Goal: Task Accomplishment & Management: Manage account settings

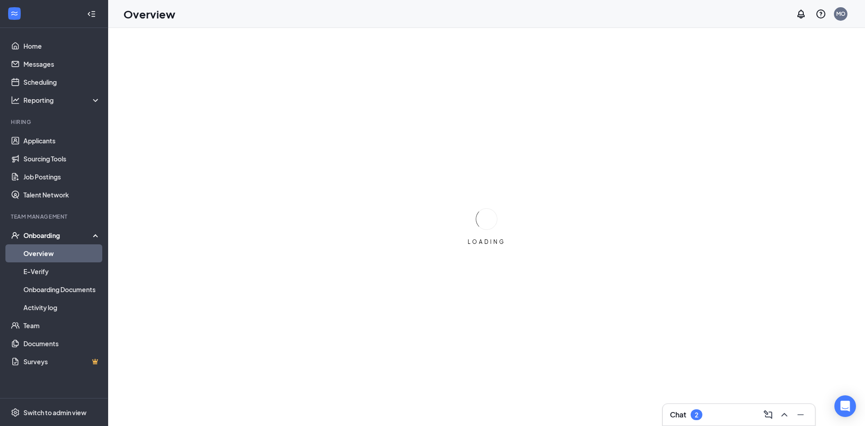
click at [691, 416] on div "2" at bounding box center [697, 414] width 12 height 11
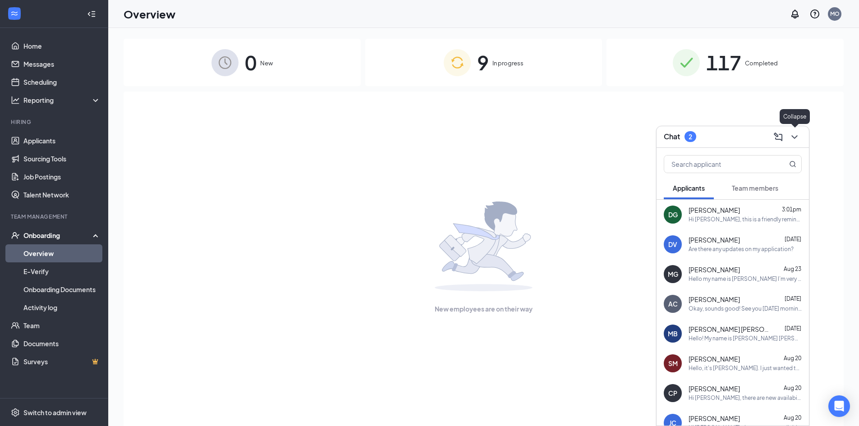
click at [787, 136] on button at bounding box center [794, 137] width 14 height 14
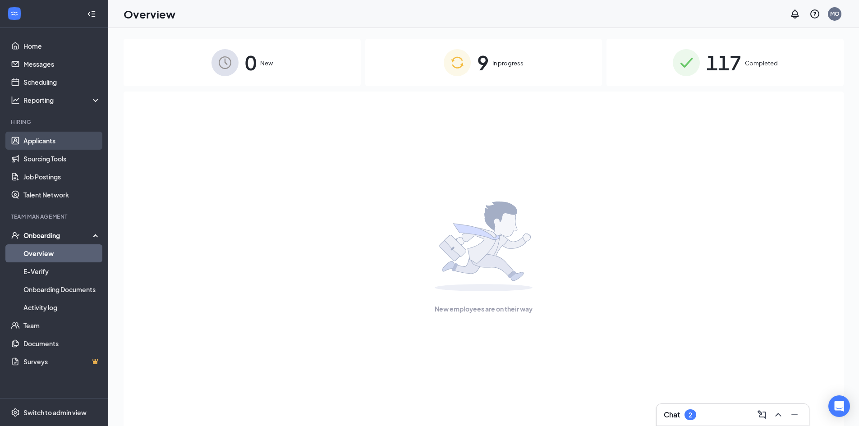
click at [54, 137] on link "Applicants" at bounding box center [61, 141] width 77 height 18
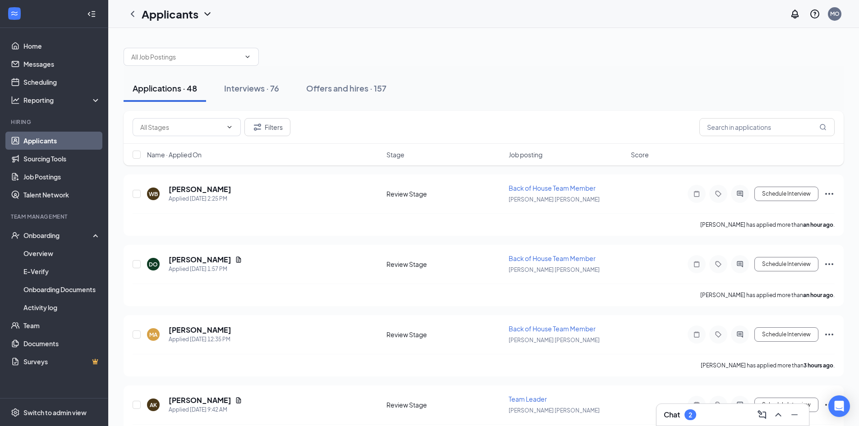
click at [716, 144] on div "Name · Applied On Stage Job posting Score" at bounding box center [484, 155] width 720 height 22
click at [718, 132] on input "text" at bounding box center [766, 127] width 135 height 18
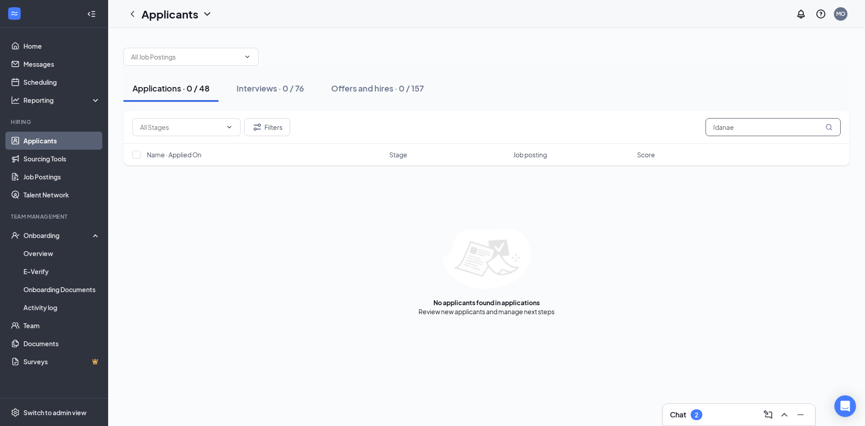
click at [732, 125] on input "Idanae" at bounding box center [773, 127] width 135 height 18
click at [745, 128] on input "Idanae" at bounding box center [773, 127] width 135 height 18
type input "I"
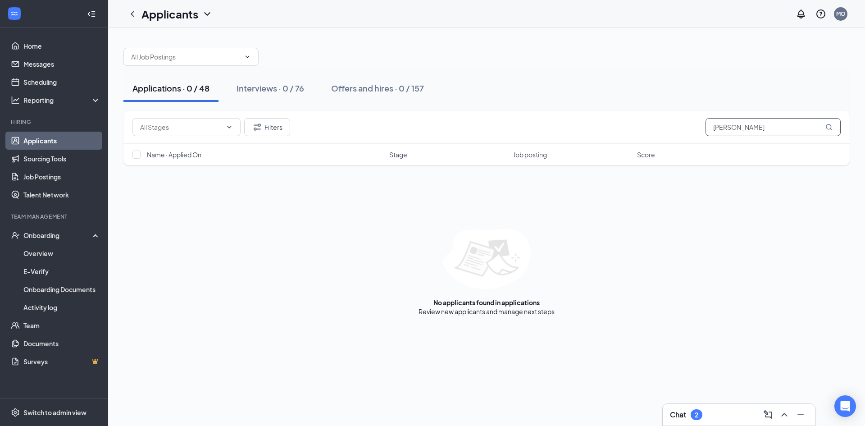
click at [727, 126] on input "[PERSON_NAME]" at bounding box center [773, 127] width 135 height 18
type input "[PERSON_NAME]"
click at [267, 126] on button "Filters" at bounding box center [267, 127] width 46 height 18
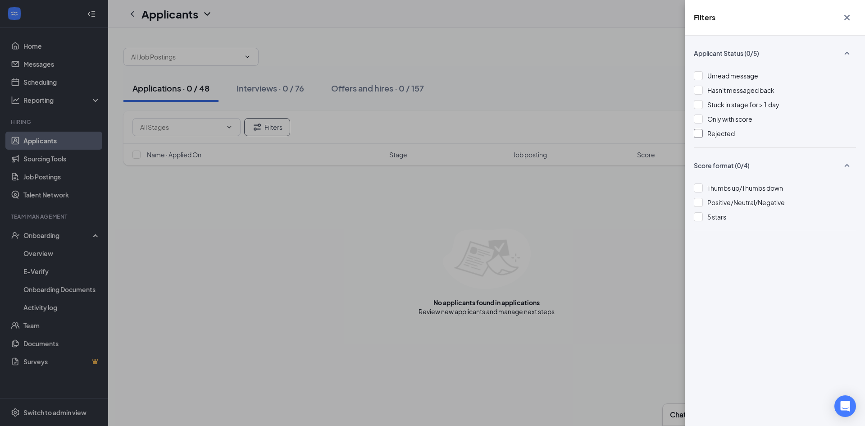
click at [695, 135] on div "Applicant Status (0/5) Unread message Hasn't messaged back Stuck in stage for >…" at bounding box center [775, 231] width 180 height 390
click at [700, 136] on div at bounding box center [698, 133] width 9 height 9
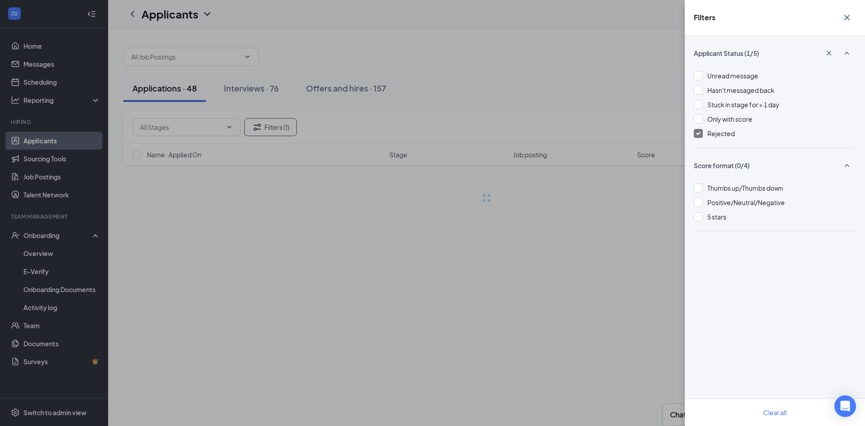
click at [654, 207] on div "Filters Applicant Status (1/5) Unread message Hasn't messaged back Stuck in sta…" at bounding box center [432, 213] width 865 height 426
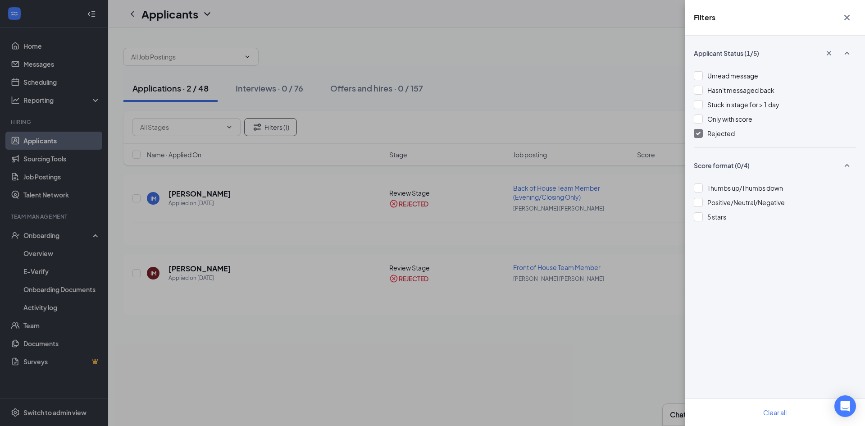
click at [502, 96] on div "Filters Applicant Status (1/5) Unread message Hasn't messaged back Stuck in sta…" at bounding box center [432, 213] width 865 height 426
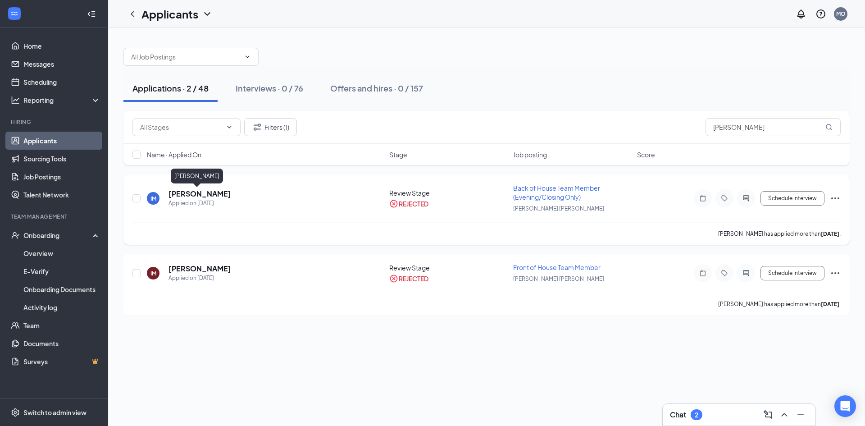
click at [197, 192] on h5 "[PERSON_NAME]" at bounding box center [200, 194] width 63 height 10
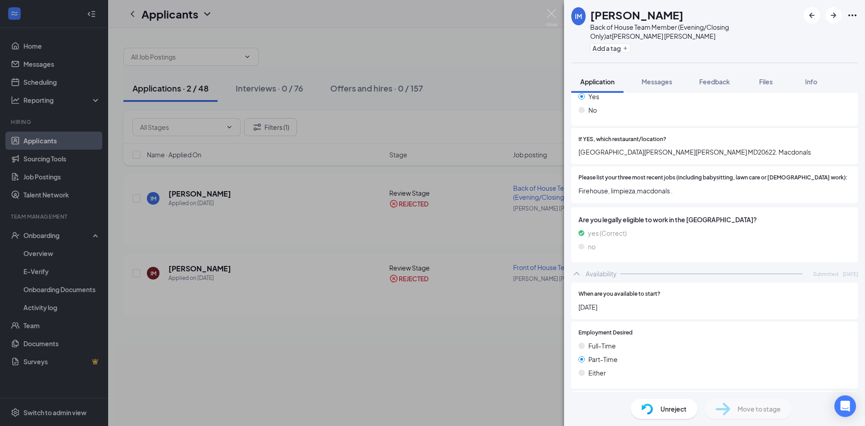
scroll to position [454, 0]
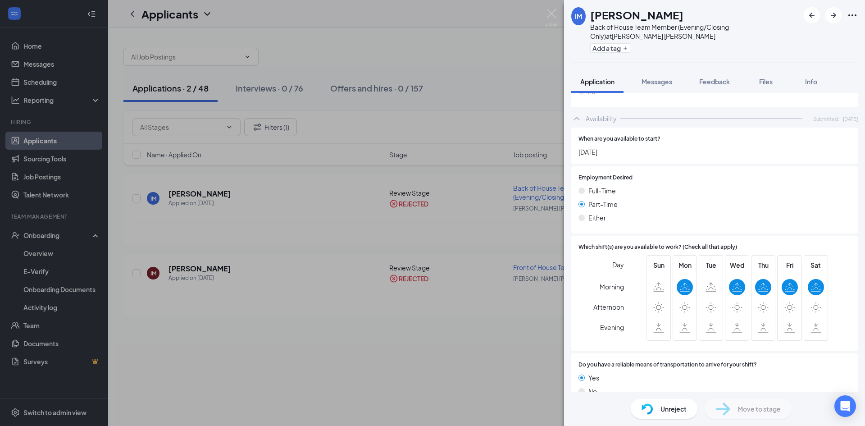
click at [475, 324] on div "IM [PERSON_NAME] Back of House Team Member (Evening/Closing Only) at [GEOGRAPHI…" at bounding box center [432, 213] width 865 height 426
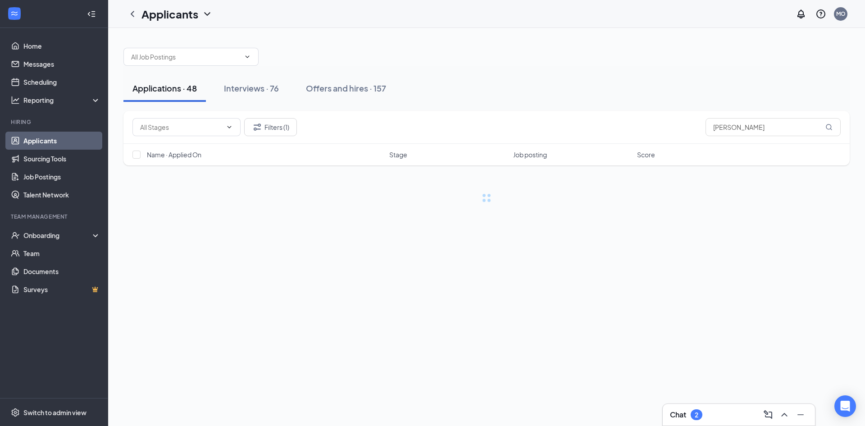
click at [709, 413] on div "Chat 2" at bounding box center [739, 414] width 138 height 14
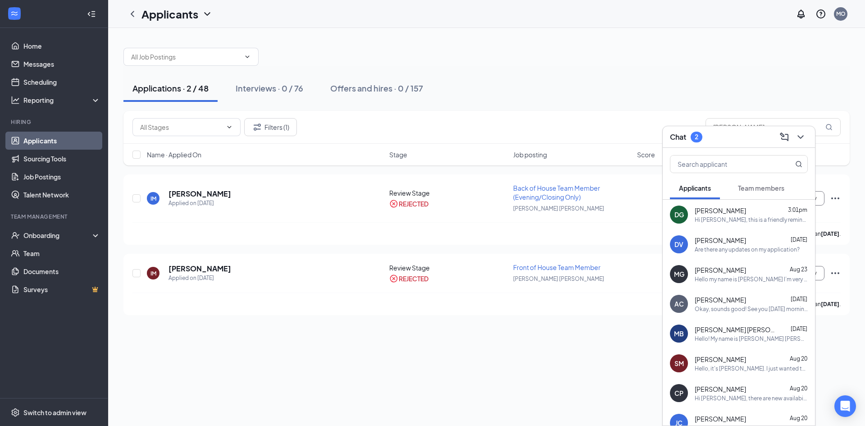
click at [732, 184] on button "Team members" at bounding box center [761, 188] width 64 height 23
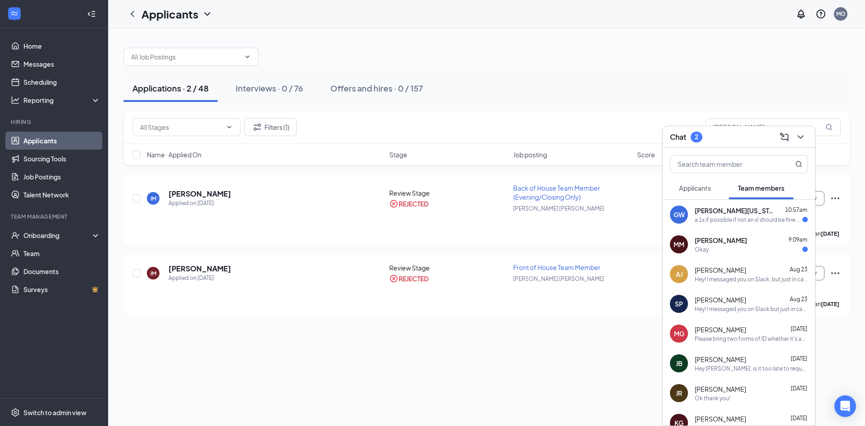
click at [695, 184] on span "Applicants" at bounding box center [695, 188] width 32 height 8
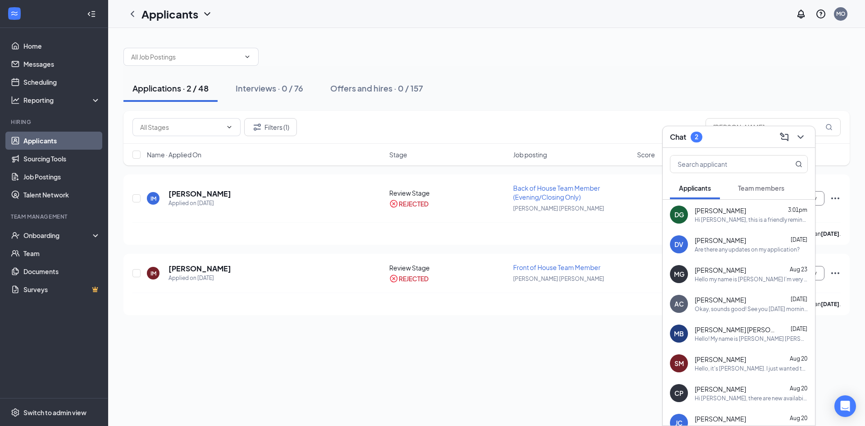
click at [705, 214] on span "[PERSON_NAME]" at bounding box center [720, 210] width 51 height 9
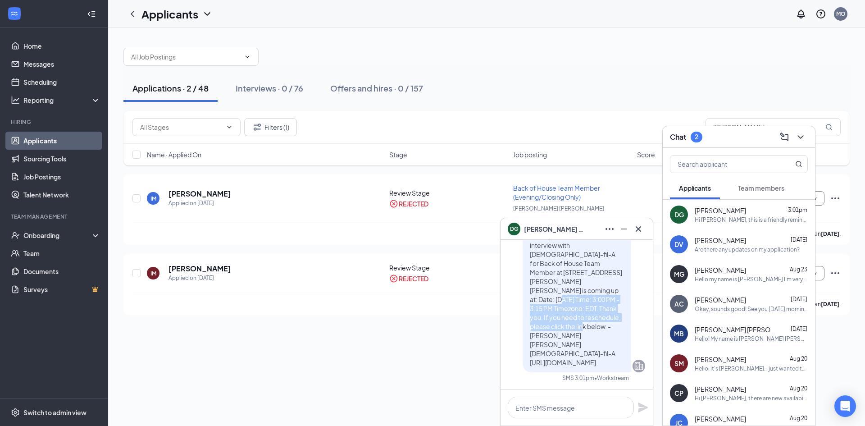
drag, startPoint x: 546, startPoint y: 307, endPoint x: 577, endPoint y: 337, distance: 43.4
click at [577, 337] on span "Hi [PERSON_NAME], this is a friendly reminder. Your interview with [DEMOGRAPHIC…" at bounding box center [576, 294] width 92 height 143
click at [555, 349] on span "Hi [PERSON_NAME], this is a friendly reminder. Your interview with [DEMOGRAPHIC…" at bounding box center [576, 294] width 92 height 143
click at [799, 136] on icon "ChevronDown" at bounding box center [801, 137] width 6 height 4
